Goal: Information Seeking & Learning: Learn about a topic

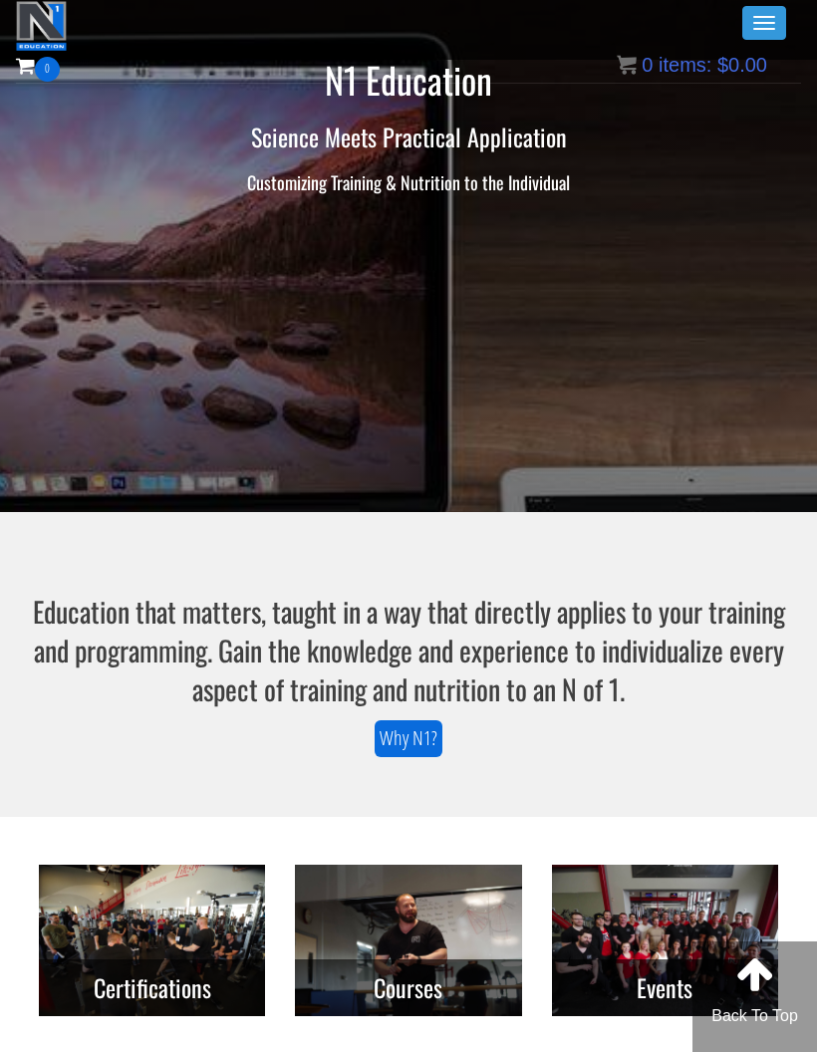
click at [775, 7] on button "Toggle navigation" at bounding box center [764, 23] width 44 height 34
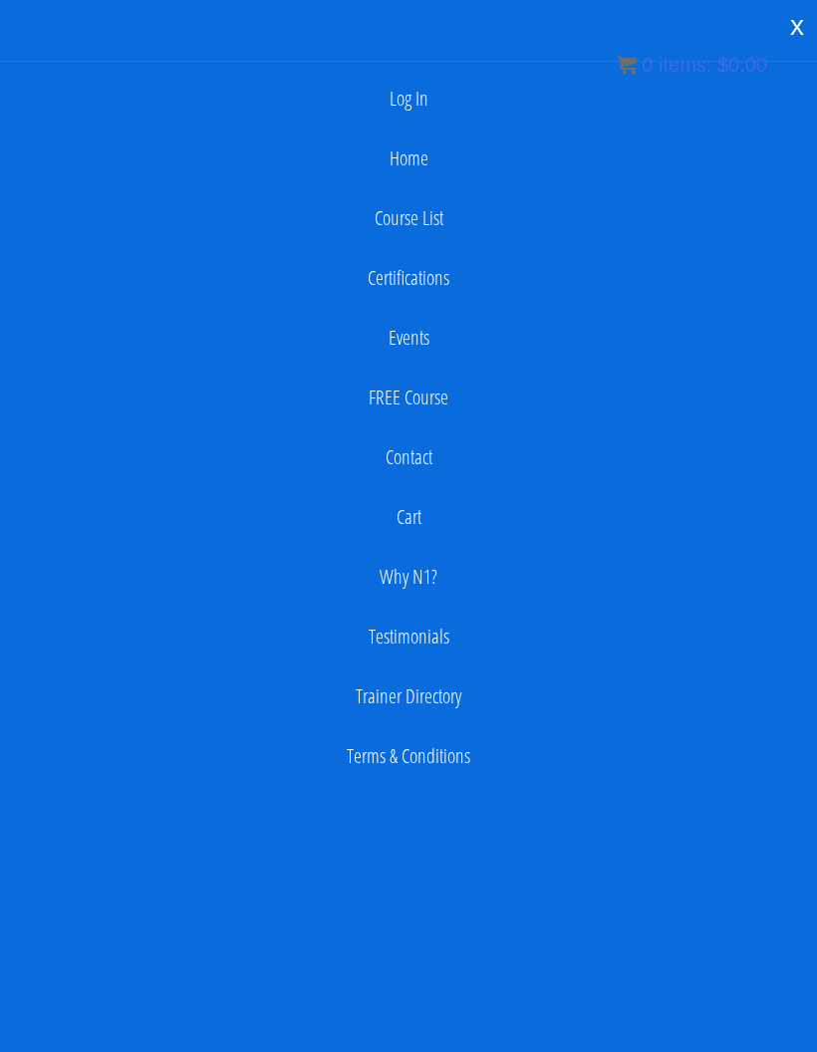
click at [425, 98] on link "Log In" at bounding box center [408, 99] width 797 height 40
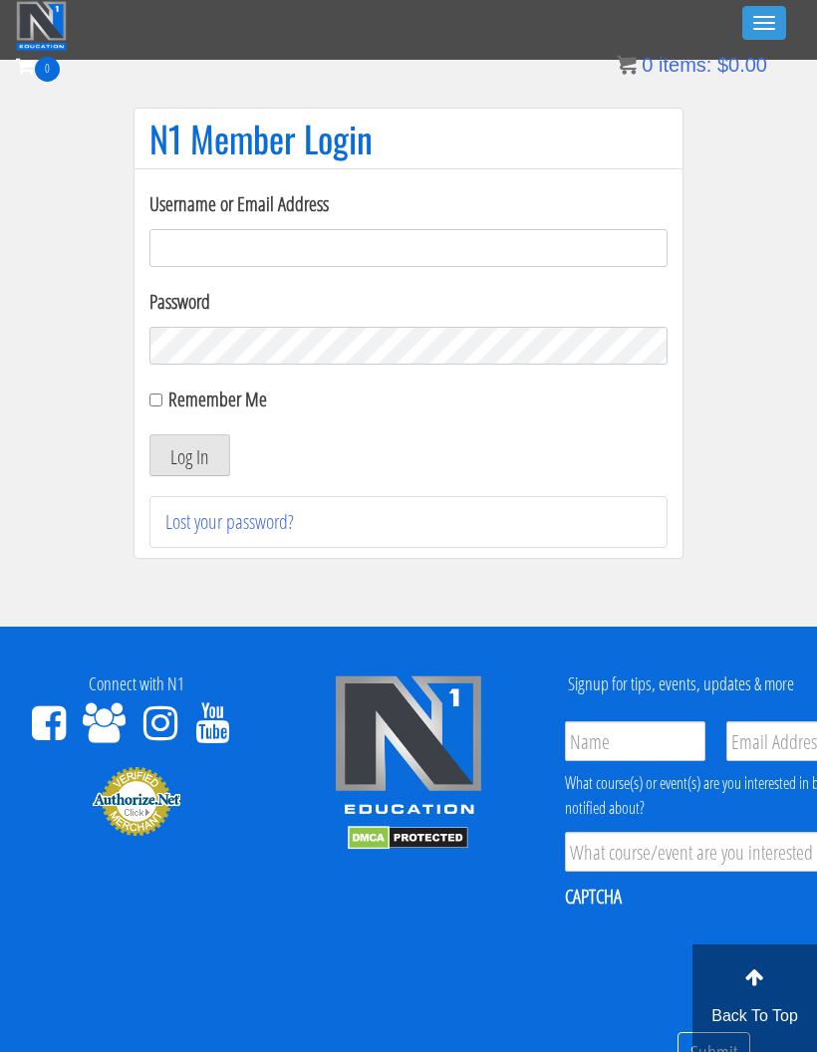
type input "georgiekean@gmail.com"
click at [218, 444] on button "Log In" at bounding box center [189, 455] width 81 height 42
click at [193, 439] on button "Log In" at bounding box center [189, 455] width 81 height 42
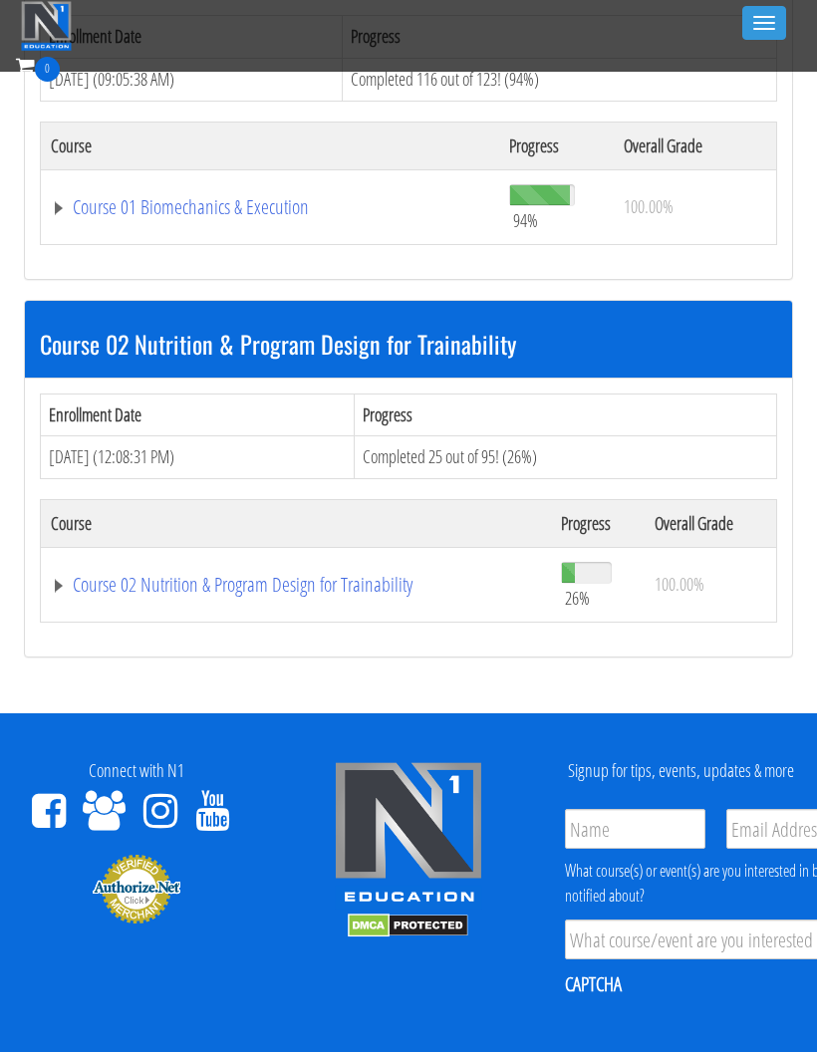
scroll to position [682, 0]
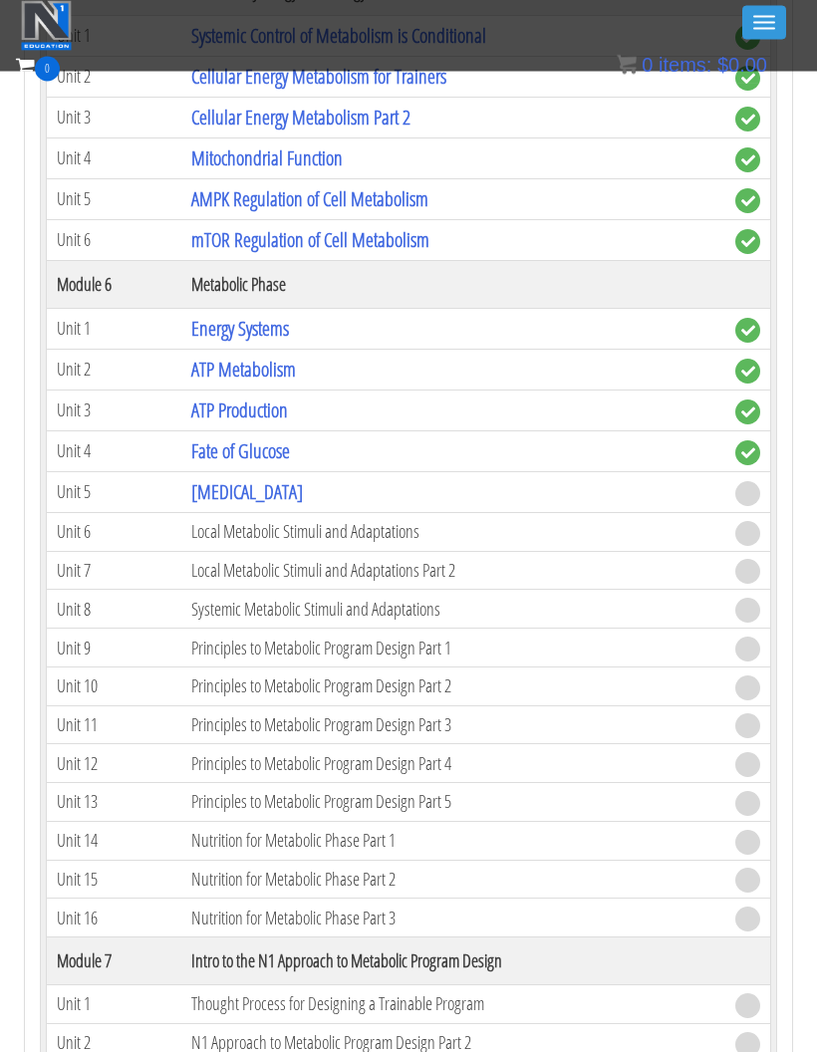
scroll to position [2206, 0]
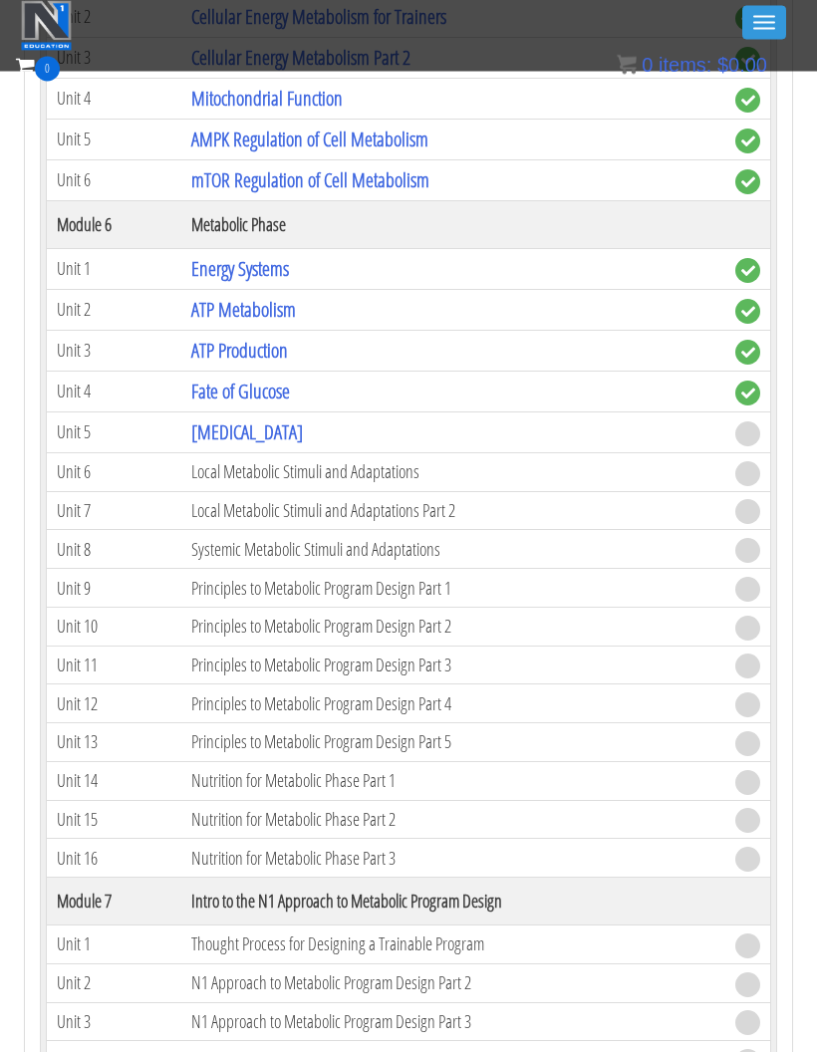
click at [274, 420] on link "[MEDICAL_DATA]" at bounding box center [247, 432] width 112 height 27
click at [813, 172] on div "Biomechanics Continued Education Enrollment Date Progress Aug 06, 2025 (01:27:2…" at bounding box center [408, 733] width 817 height 5440
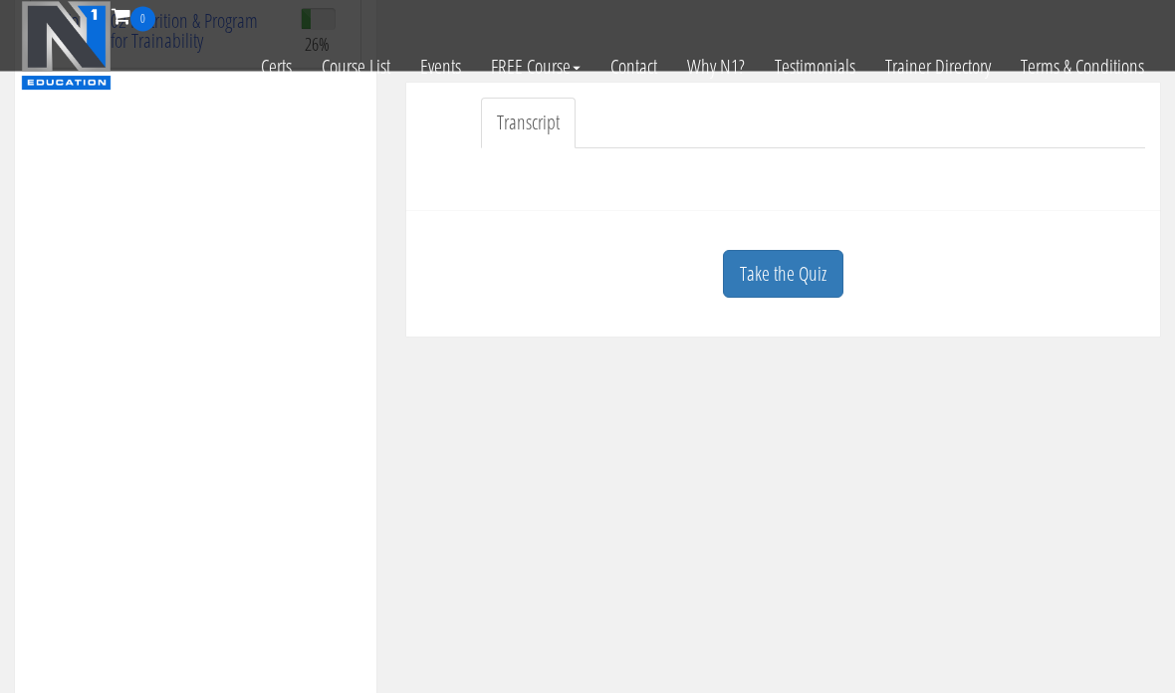
scroll to position [529, 0]
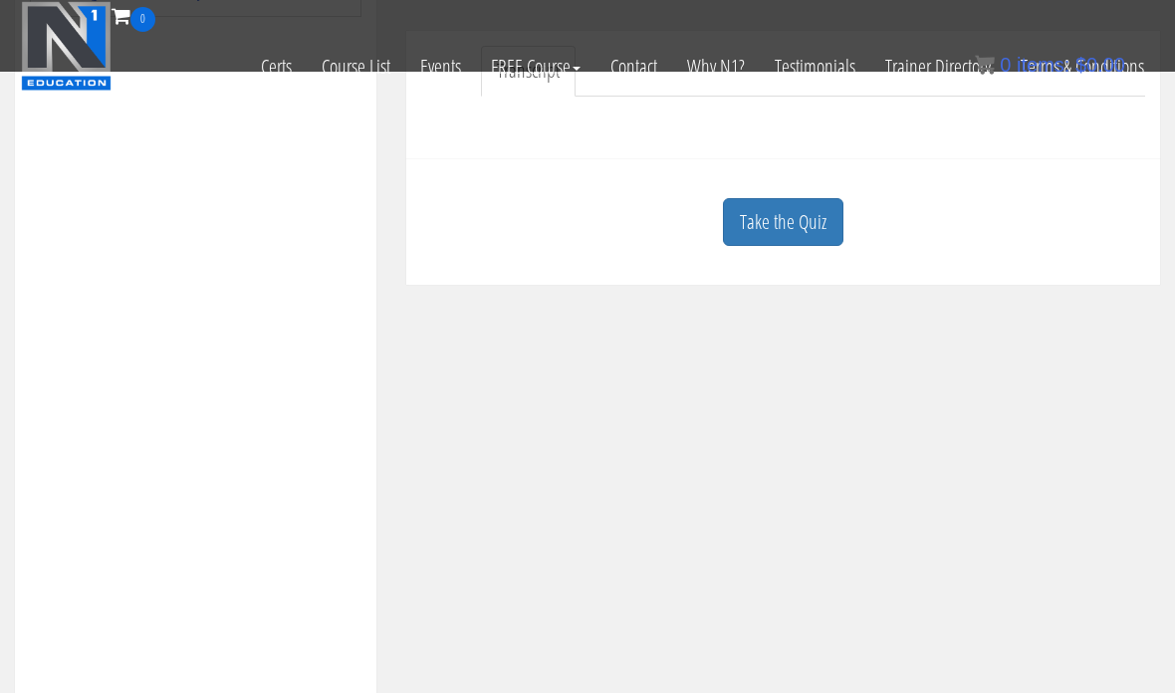
click at [735, 223] on link "Take the Quiz" at bounding box center [783, 222] width 121 height 49
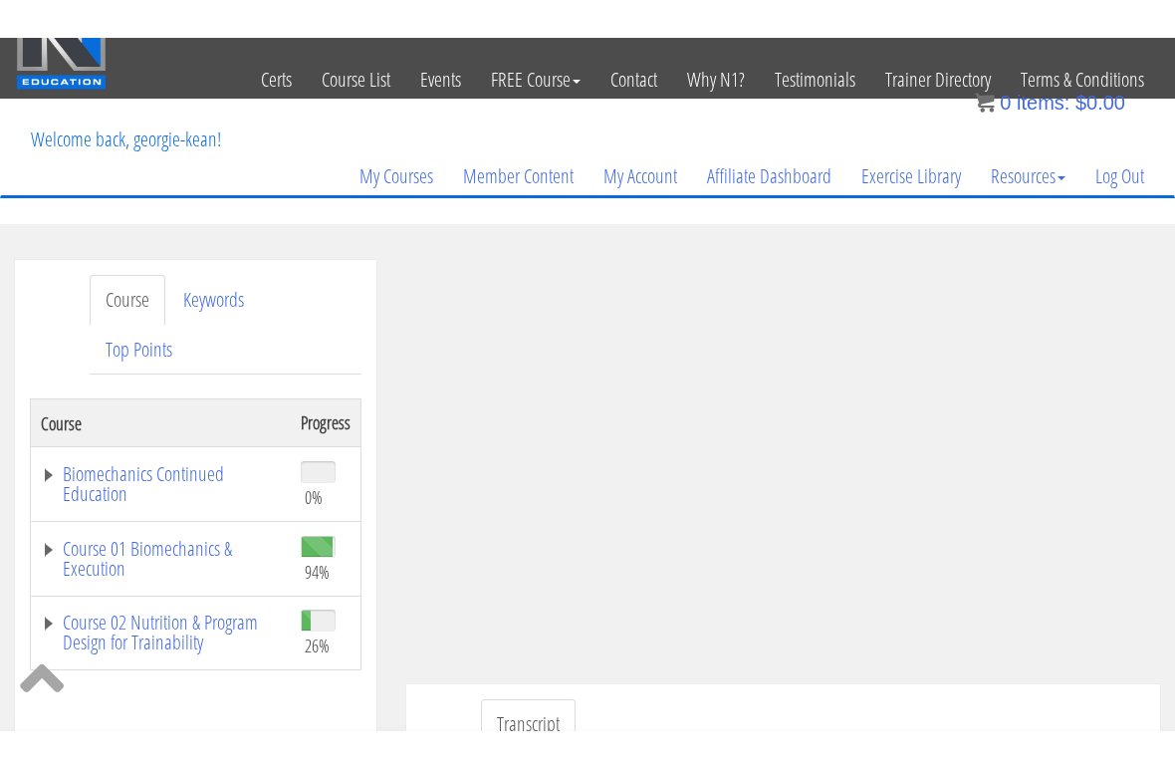
scroll to position [0, 0]
